Goal: Task Accomplishment & Management: Manage account settings

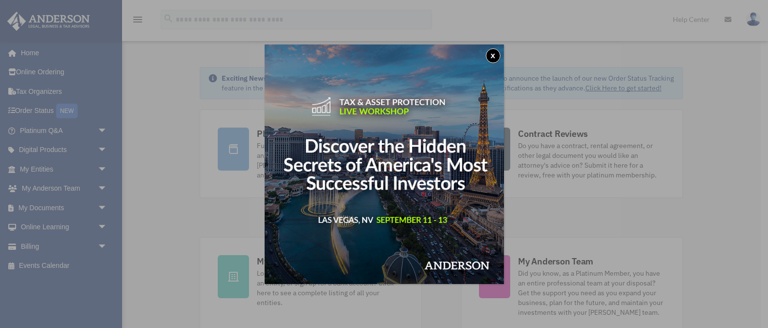
click at [495, 55] on button "x" at bounding box center [493, 55] width 15 height 15
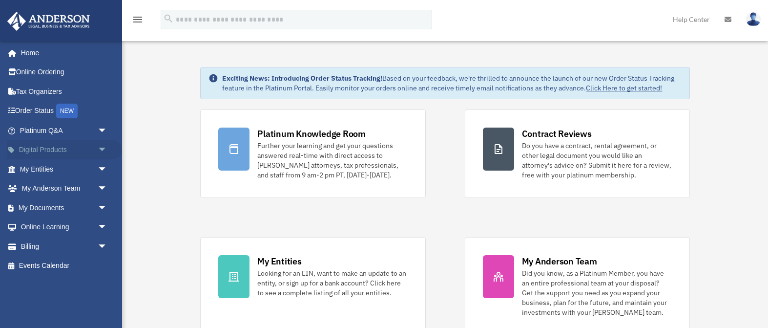
click at [100, 149] on span "arrow_drop_down" at bounding box center [108, 150] width 20 height 20
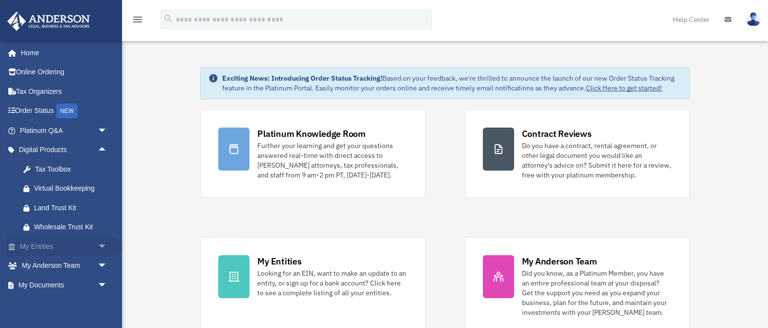
click at [101, 247] on span "arrow_drop_down" at bounding box center [108, 246] width 20 height 20
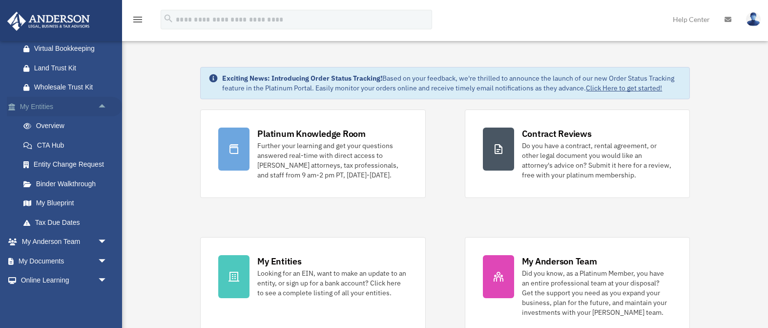
scroll to position [156, 0]
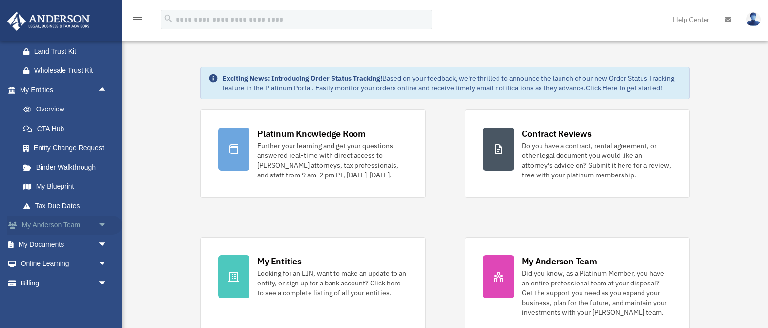
click at [103, 222] on span "arrow_drop_down" at bounding box center [108, 225] width 20 height 20
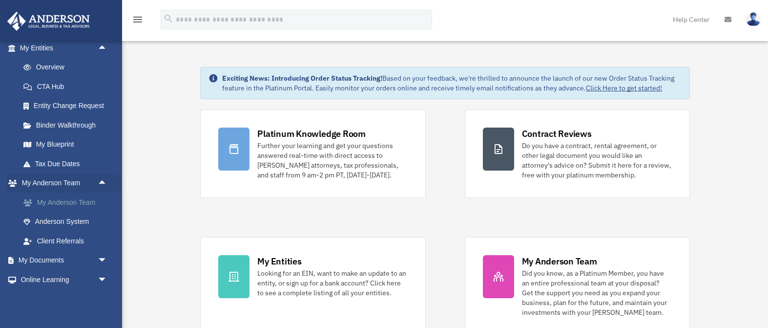
scroll to position [233, 0]
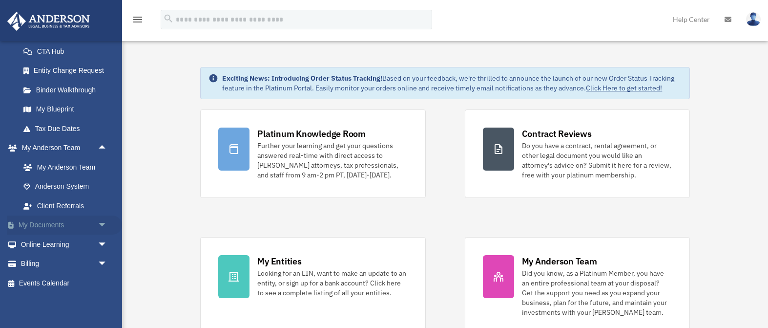
click at [102, 225] on span "arrow_drop_down" at bounding box center [108, 225] width 20 height 20
click at [66, 251] on link "Box" at bounding box center [68, 244] width 108 height 20
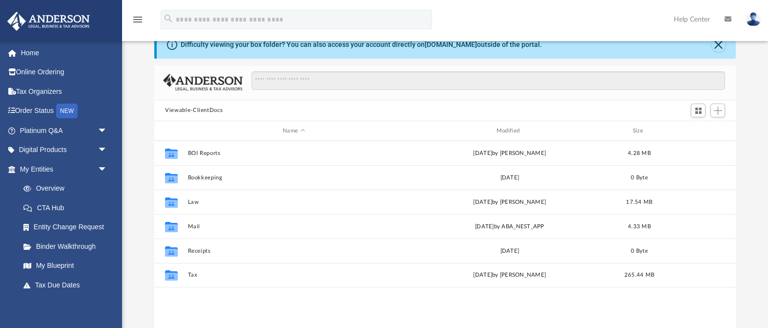
scroll to position [36, 0]
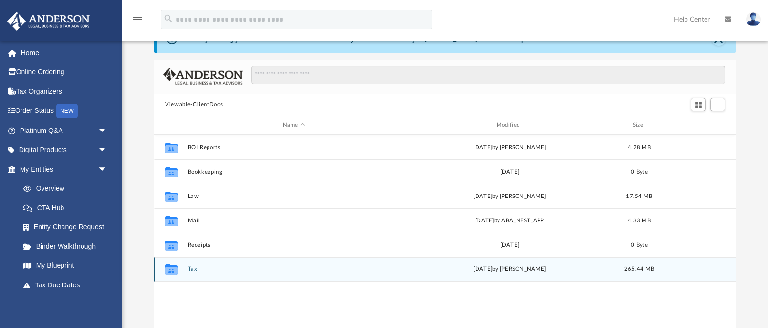
click at [192, 271] on button "Tax" at bounding box center [294, 269] width 212 height 6
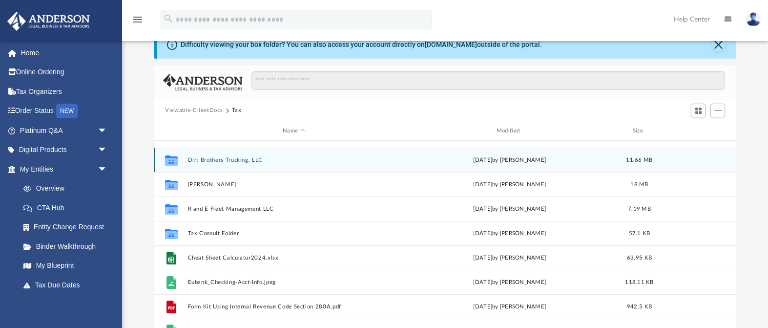
scroll to position [53, 0]
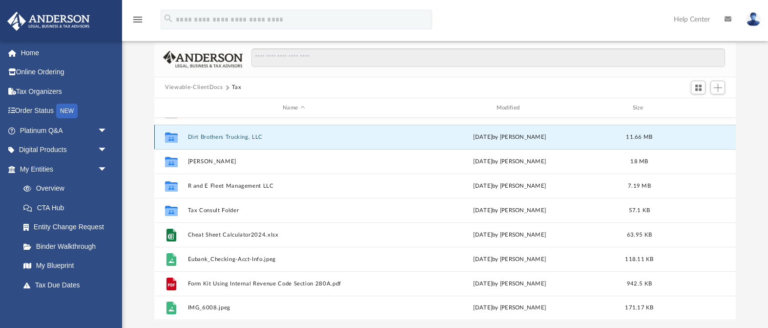
click at [234, 136] on button "Dirt Brothers Trucking, LLC" at bounding box center [294, 137] width 212 height 6
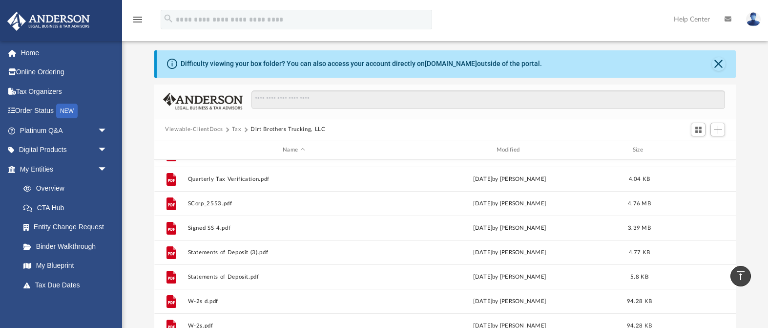
scroll to position [0, 0]
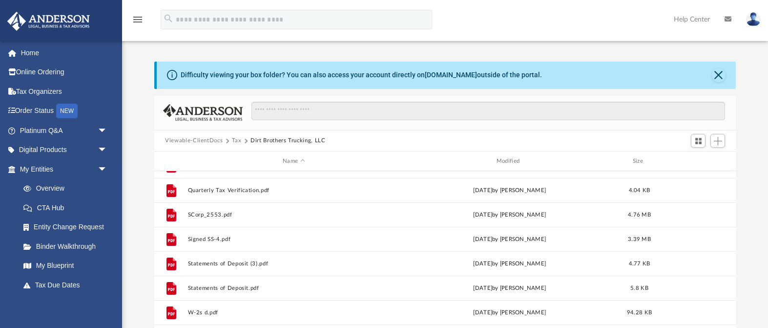
click at [239, 141] on button "Tax" at bounding box center [237, 140] width 10 height 9
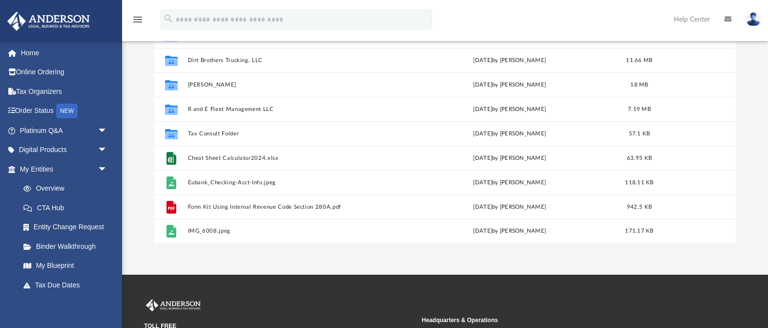
scroll to position [134, 0]
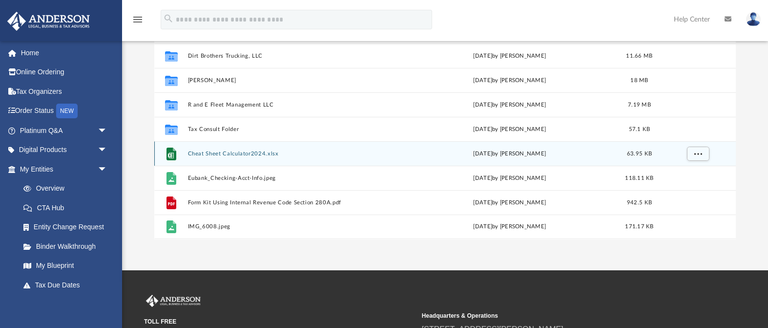
click at [262, 158] on div "File Cheat Sheet Calculator2024.xlsx Wed Jun 12 2024 by Rachel Elder 63.95 KB" at bounding box center [445, 153] width 582 height 24
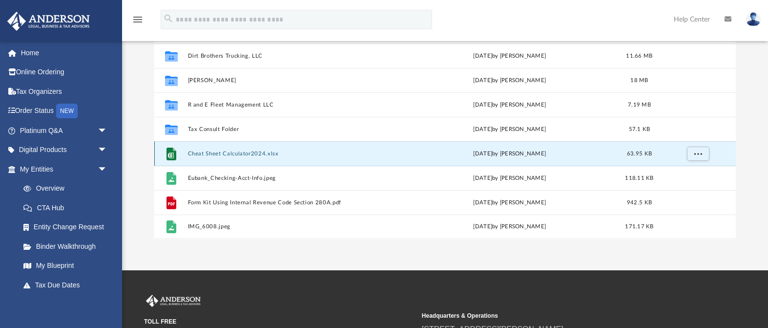
click at [234, 152] on button "Cheat Sheet Calculator2024.xlsx" at bounding box center [294, 153] width 212 height 6
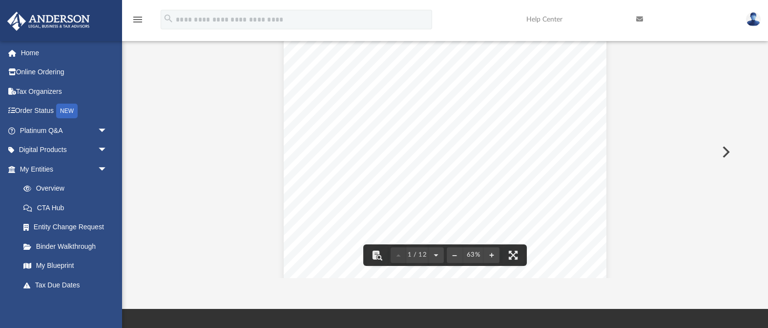
scroll to position [0, 0]
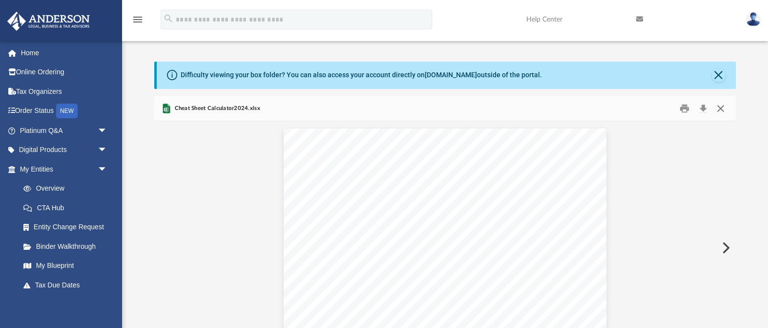
click at [725, 111] on button "Close" at bounding box center [721, 108] width 18 height 15
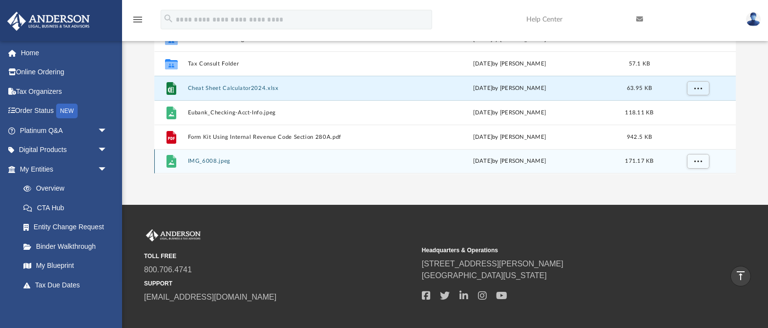
scroll to position [203, 0]
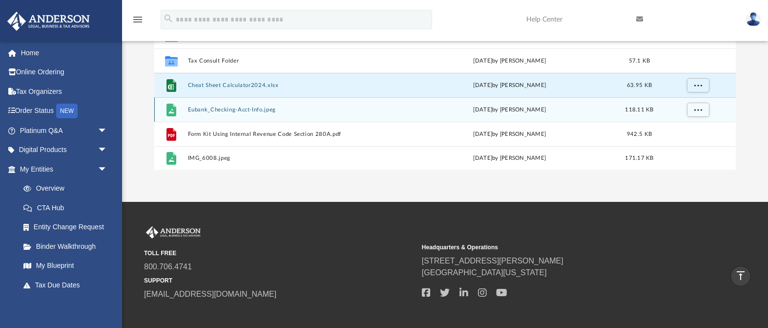
click at [239, 109] on button "Eubank_Checking-Acct-Info.jpeg" at bounding box center [294, 109] width 212 height 6
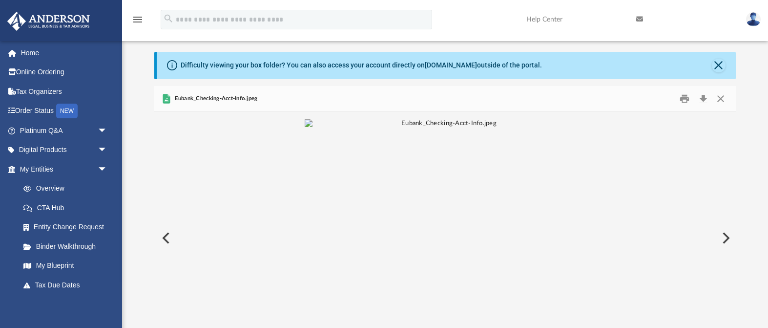
scroll to position [0, 0]
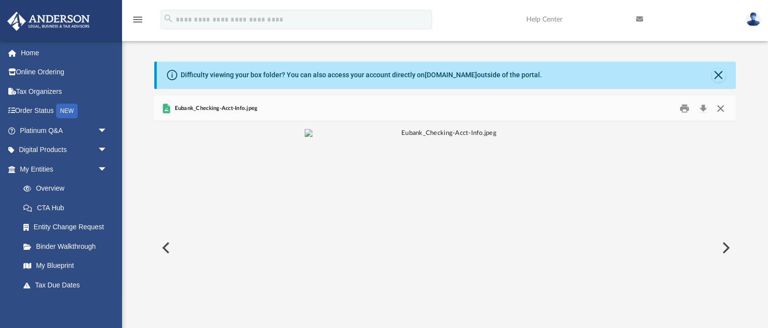
click at [719, 107] on button "Close" at bounding box center [721, 108] width 18 height 15
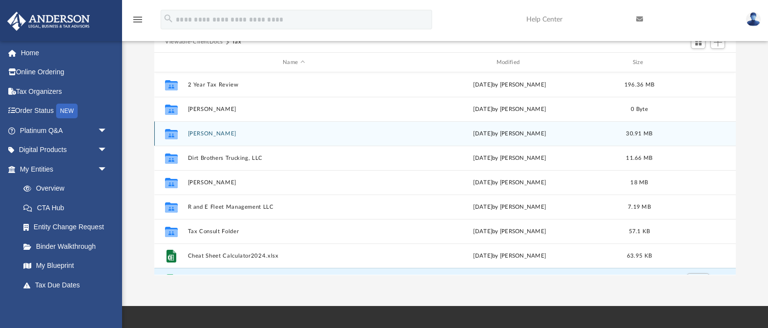
click at [364, 141] on div "Collaborated Folder Davin Rosenfeld Fri Jul 12 2024 by Alex Price 30.91 MB" at bounding box center [445, 133] width 582 height 24
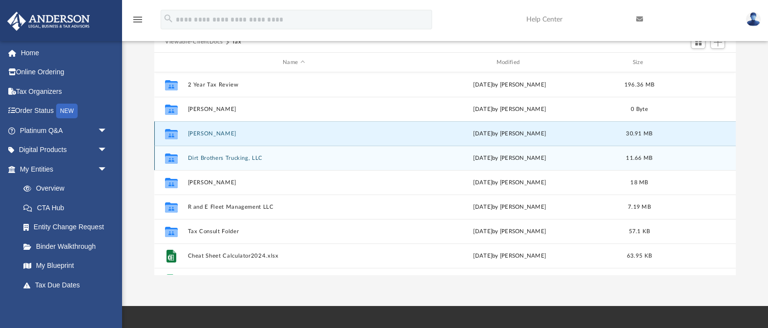
scroll to position [95, 0]
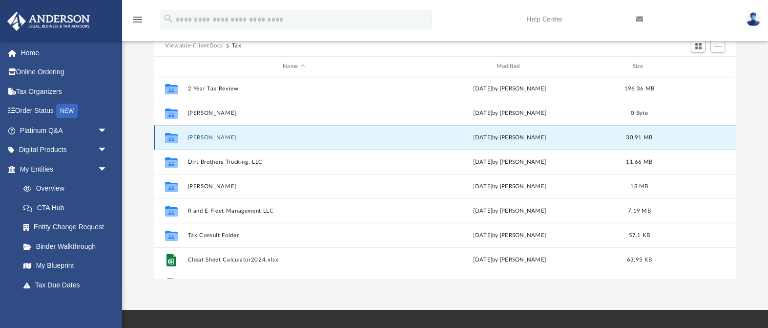
click at [207, 138] on button "Davin Rosenfeld" at bounding box center [294, 137] width 212 height 6
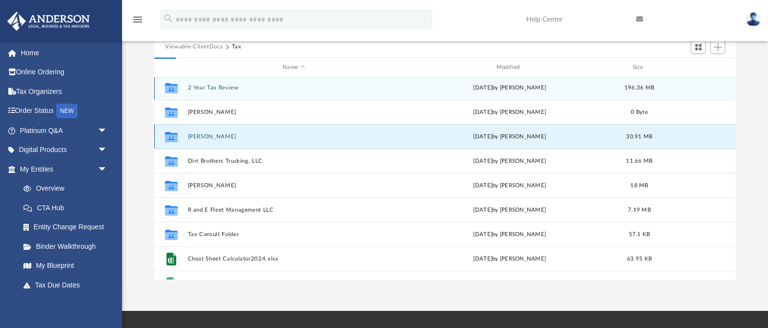
scroll to position [0, 0]
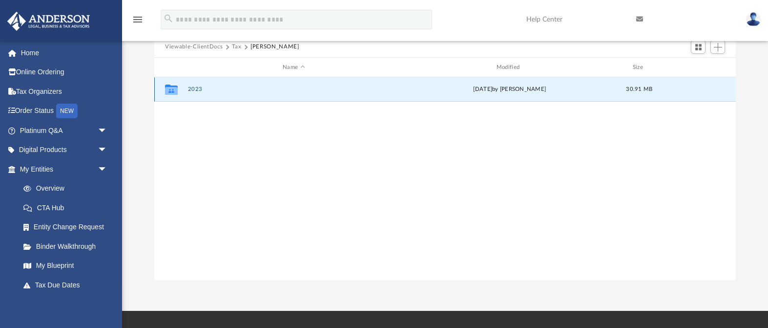
click at [192, 90] on button "2023" at bounding box center [294, 89] width 212 height 6
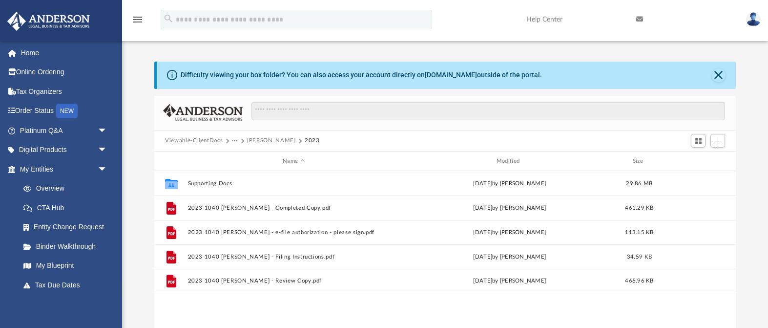
click at [234, 141] on button "···" at bounding box center [235, 140] width 6 height 9
click at [217, 143] on button "Viewable-ClientDocs" at bounding box center [194, 140] width 58 height 9
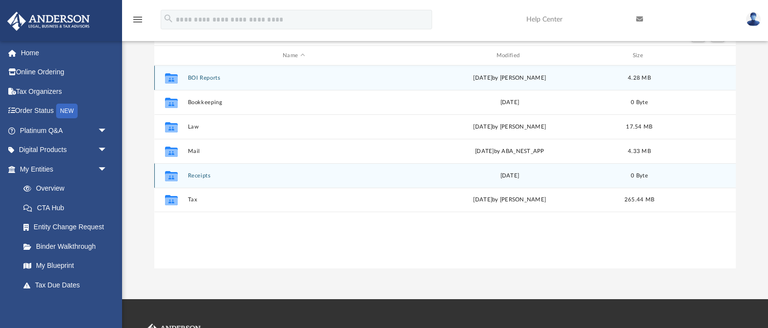
scroll to position [108, 0]
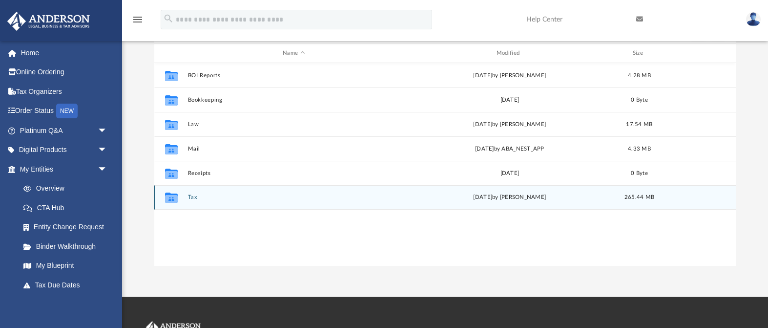
click at [184, 201] on div "Collaborated Folder Tax Fri Jul 12 2024 by Alex Price 265.44 MB" at bounding box center [445, 197] width 582 height 24
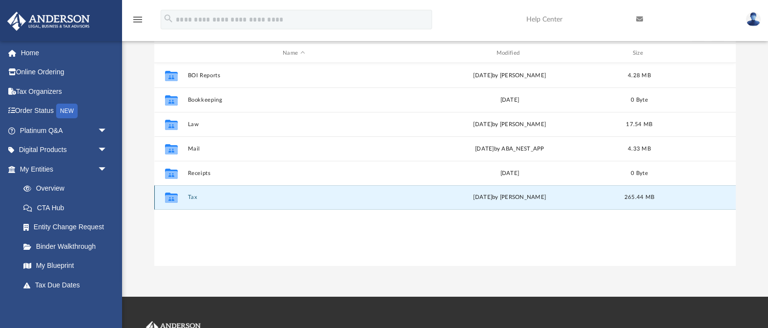
click at [198, 199] on button "Tax" at bounding box center [294, 197] width 212 height 6
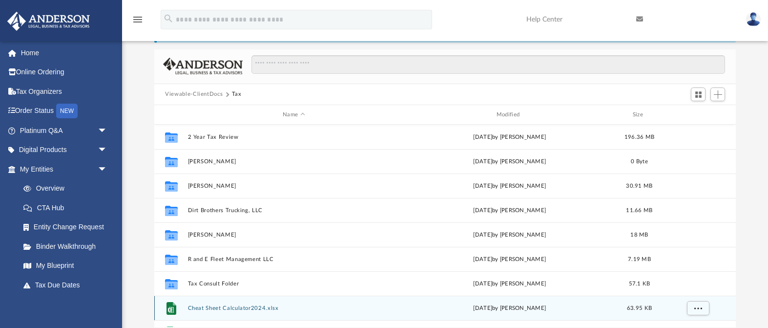
scroll to position [0, 0]
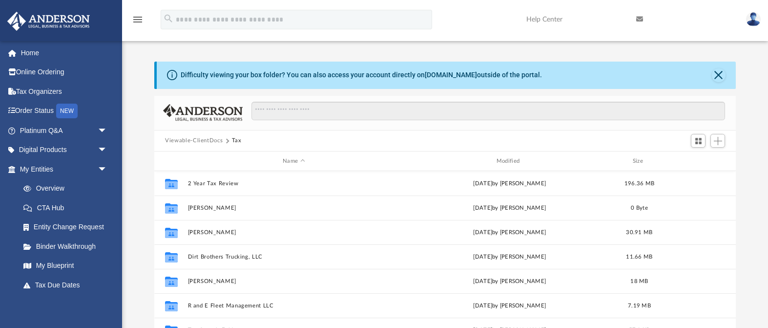
click at [204, 142] on button "Viewable-ClientDocs" at bounding box center [194, 140] width 58 height 9
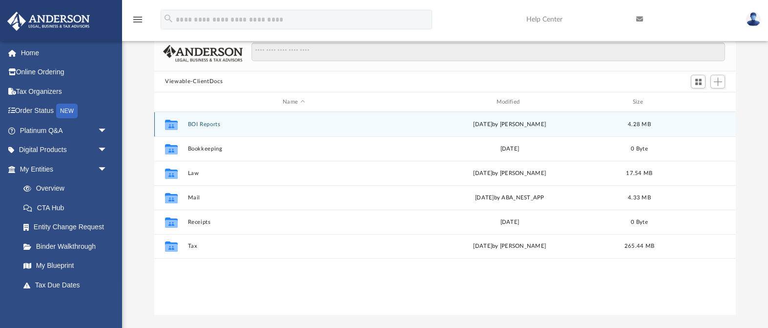
scroll to position [60, 0]
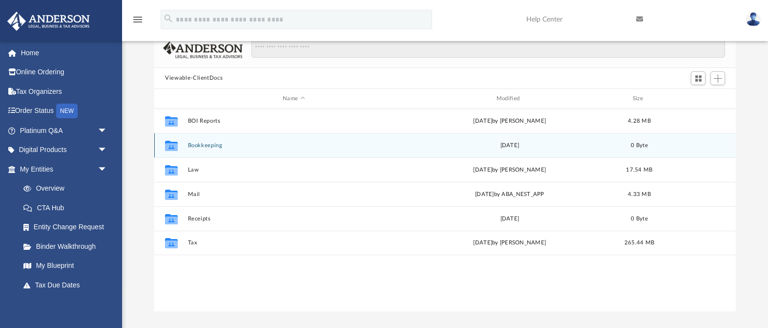
click at [199, 147] on button "Bookkeeping" at bounding box center [294, 145] width 212 height 6
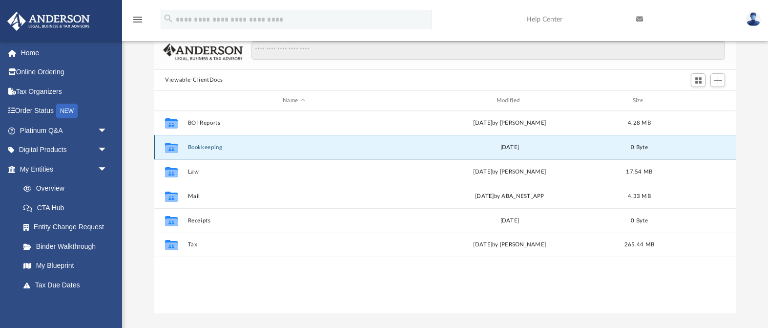
scroll to position [59, 0]
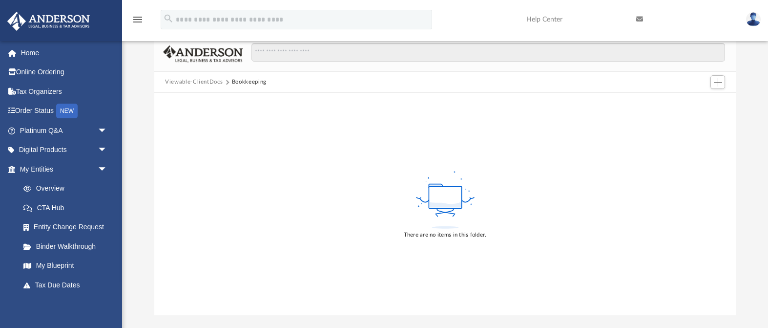
click at [197, 82] on button "Viewable-ClientDocs" at bounding box center [194, 82] width 58 height 9
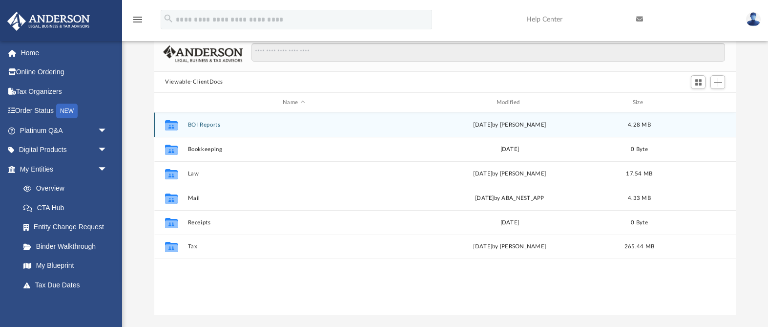
scroll to position [222, 581]
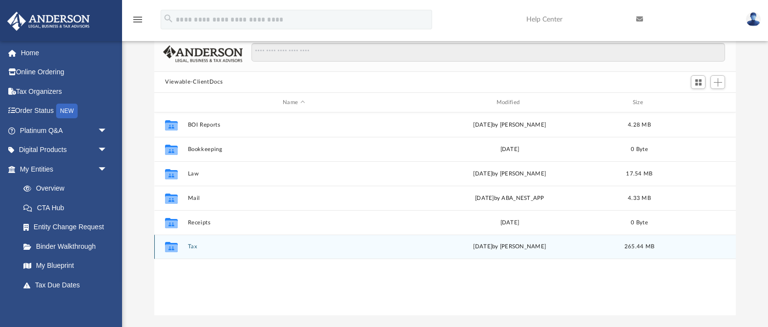
click at [356, 256] on div "Collaborated Folder Tax Fri Jul 12 2024 by Alex Price 265.44 MB" at bounding box center [445, 246] width 582 height 24
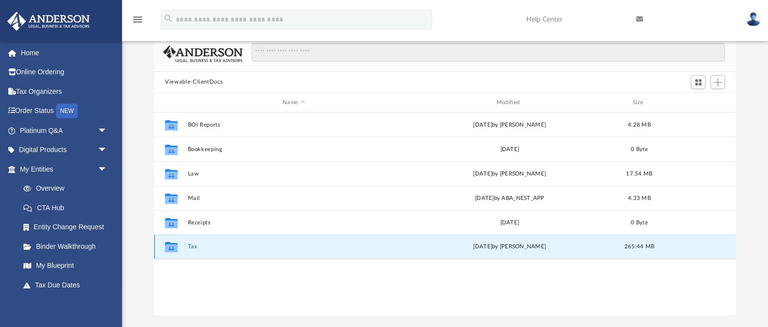
click at [188, 245] on button "Tax" at bounding box center [294, 247] width 212 height 6
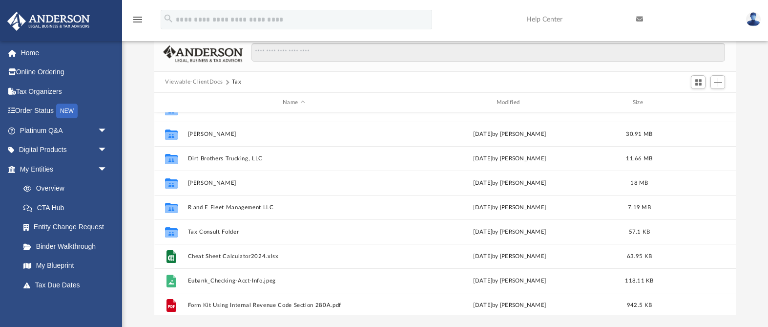
scroll to position [45, 0]
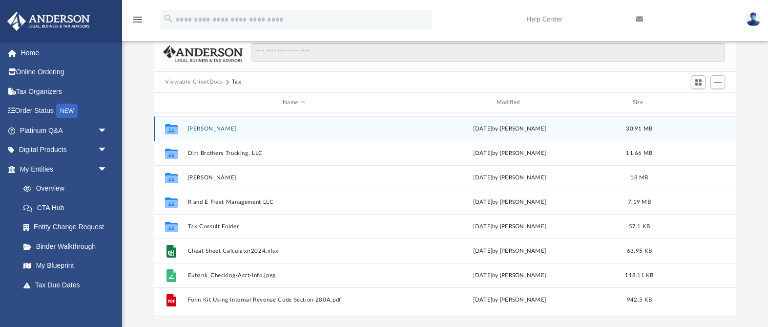
click at [207, 126] on button "Davin Rosenfeld" at bounding box center [294, 129] width 212 height 6
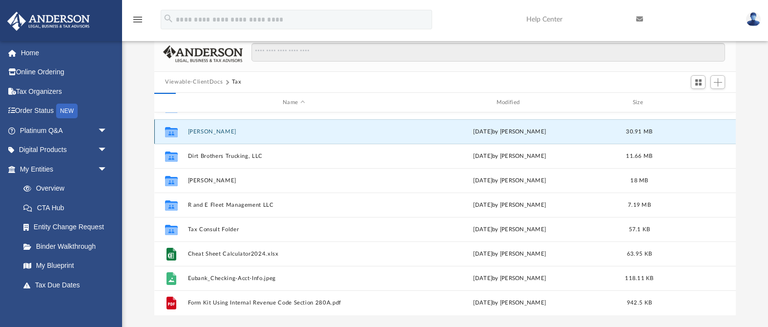
scroll to position [0, 0]
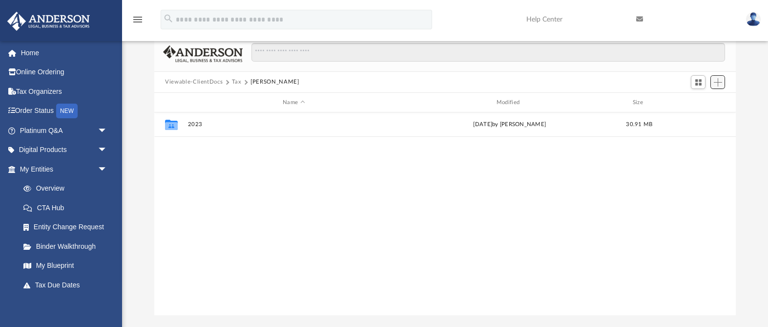
click at [720, 85] on span "Add" at bounding box center [718, 82] width 8 height 8
click at [705, 104] on li "Upload" at bounding box center [704, 102] width 31 height 10
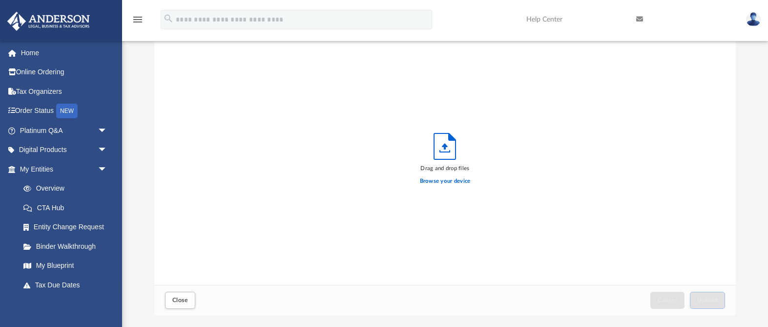
scroll to position [248, 581]
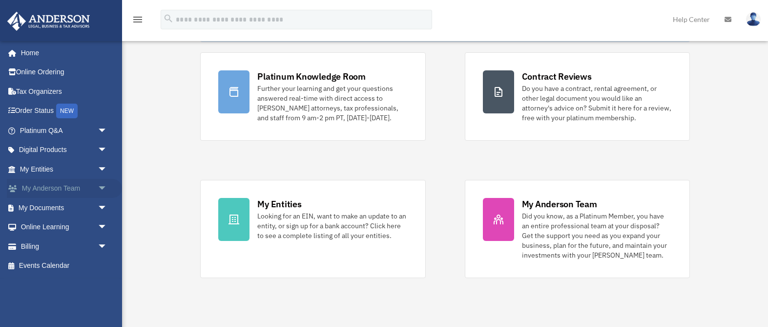
scroll to position [57, 0]
click at [88, 209] on link "My Documents arrow_drop_down" at bounding box center [64, 208] width 115 height 20
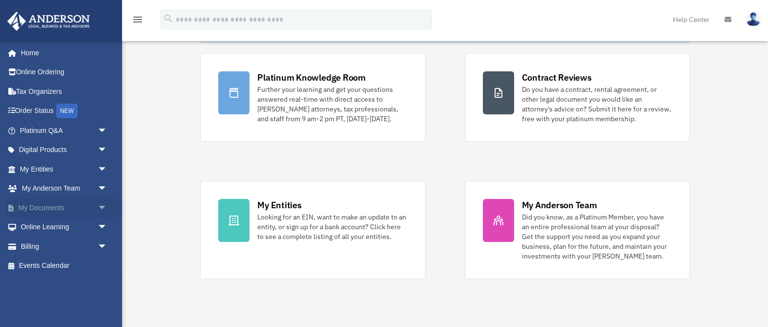
click at [102, 209] on span "arrow_drop_down" at bounding box center [108, 208] width 20 height 20
click at [65, 229] on link "Box" at bounding box center [68, 227] width 108 height 20
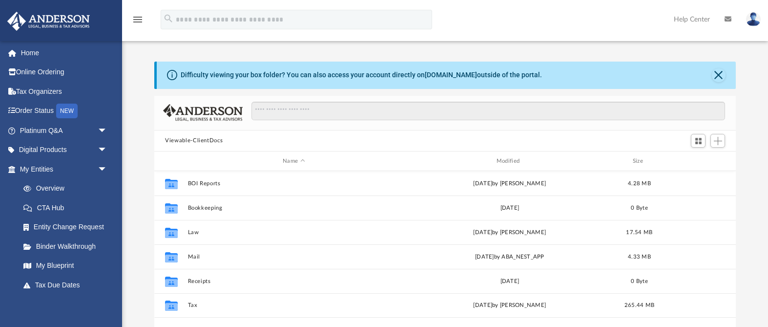
scroll to position [222, 581]
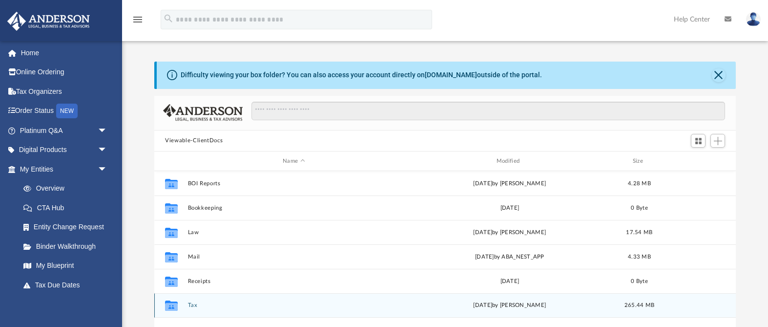
click at [172, 301] on icon "grid" at bounding box center [171, 305] width 13 height 10
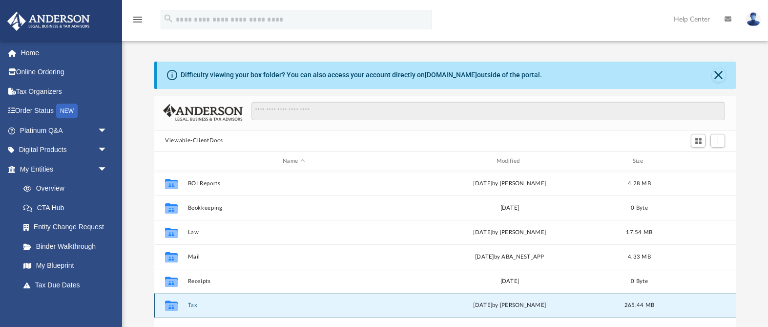
drag, startPoint x: 184, startPoint y: 306, endPoint x: 190, endPoint y: 305, distance: 6.9
click at [185, 305] on div "Collaborated Folder Tax [DATE] by [PERSON_NAME] 265.44 MB" at bounding box center [445, 305] width 582 height 24
click at [190, 305] on button "Tax" at bounding box center [294, 305] width 212 height 6
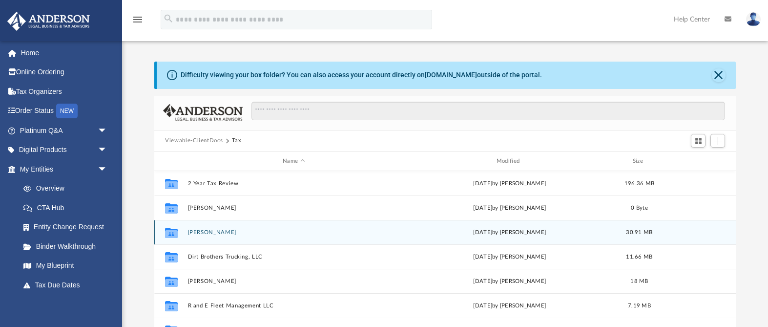
click at [222, 231] on button "Davin Rosenfeld" at bounding box center [294, 232] width 212 height 6
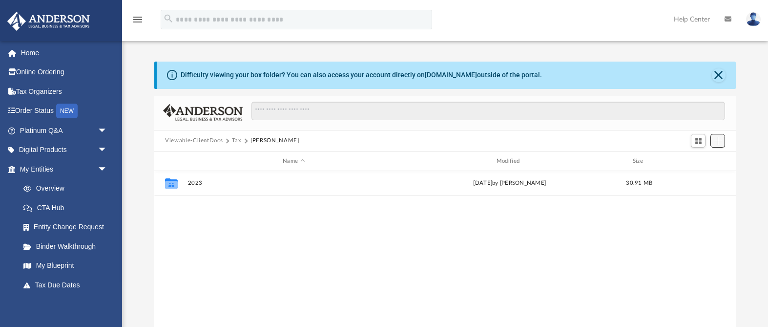
click at [720, 139] on span "Add" at bounding box center [718, 141] width 8 height 8
click at [707, 177] on li "New Folder" at bounding box center [704, 175] width 31 height 10
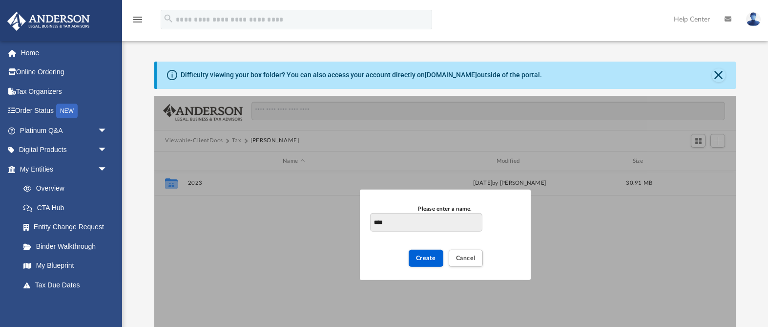
type input "****"
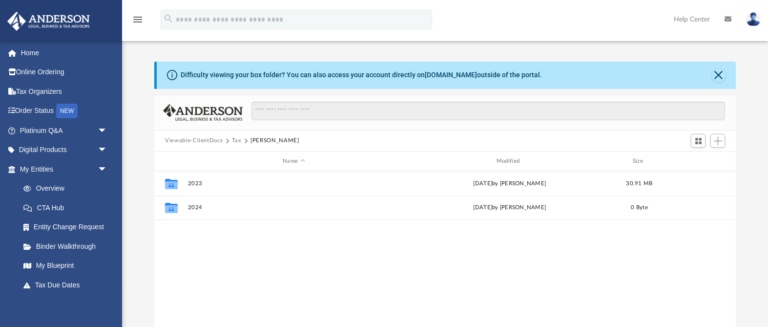
click at [235, 140] on button "Tax" at bounding box center [237, 140] width 10 height 9
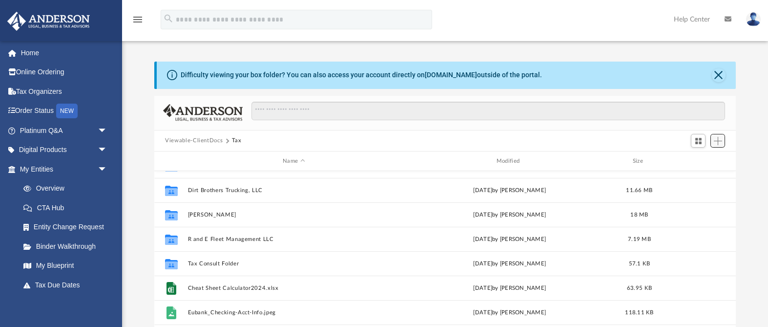
click at [719, 143] on span "Add" at bounding box center [718, 141] width 8 height 8
click at [703, 177] on li "New Folder" at bounding box center [704, 175] width 31 height 10
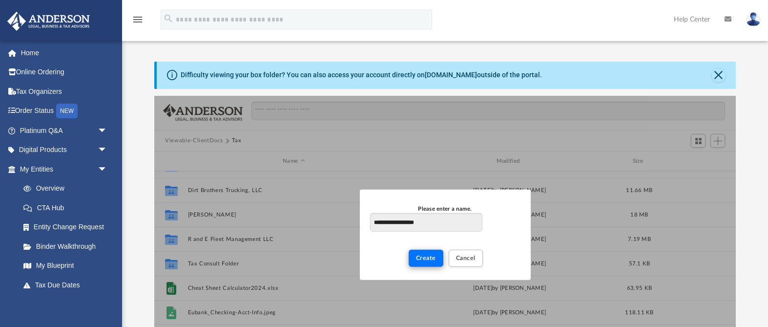
type input "**********"
click at [427, 255] on span "Create" at bounding box center [426, 258] width 20 height 6
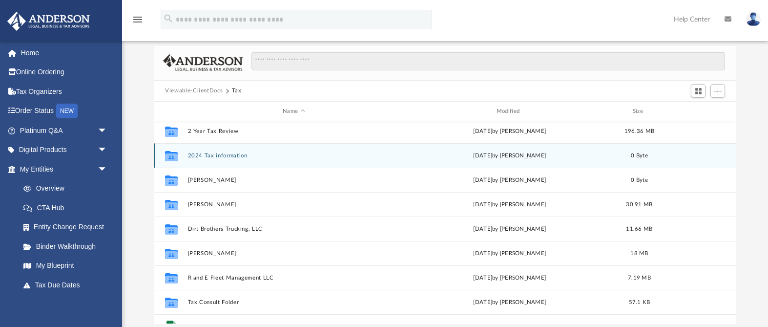
scroll to position [3, 0]
click at [464, 162] on div "Collaborated Folder 2 Year Tax Review Mon Mar 25 2024 by Brittany Cancasci 196.…" at bounding box center [445, 222] width 582 height 202
click at [222, 156] on button "2024 Tax information" at bounding box center [294, 154] width 212 height 6
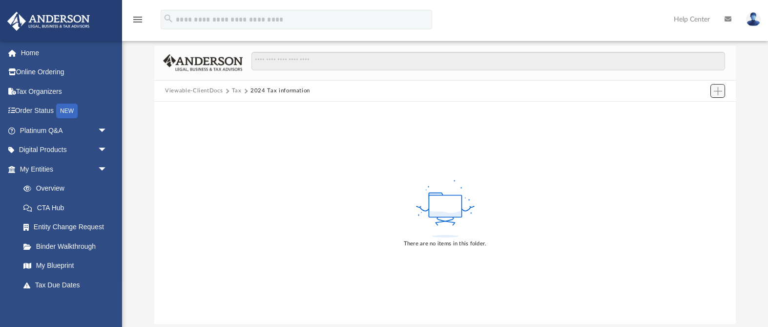
click at [716, 92] on span "Add" at bounding box center [718, 91] width 8 height 8
click at [698, 112] on li "Upload" at bounding box center [704, 110] width 31 height 10
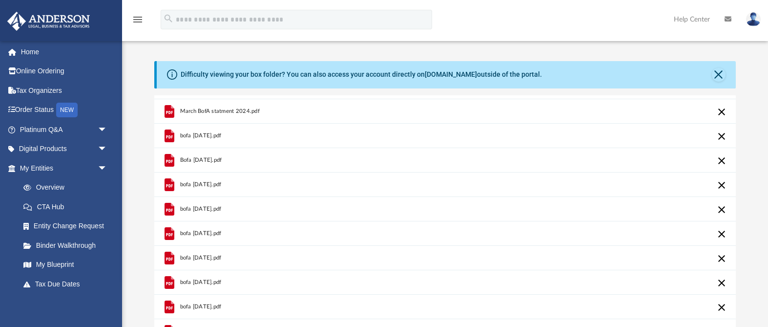
scroll to position [0, 0]
